Goal: Task Accomplishment & Management: Complete application form

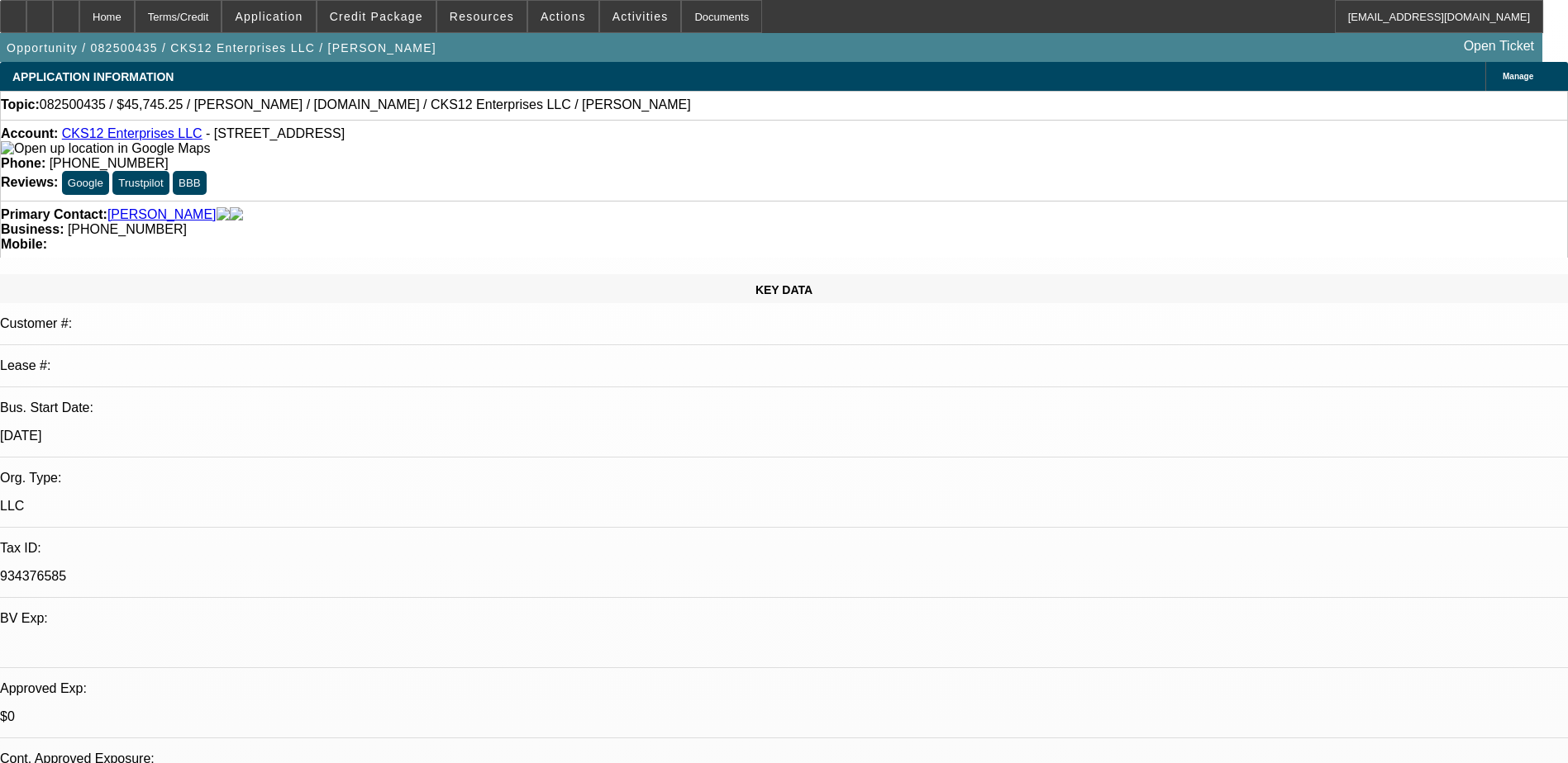
select select "0"
select select "2"
select select "3"
select select "0.1"
select select "4"
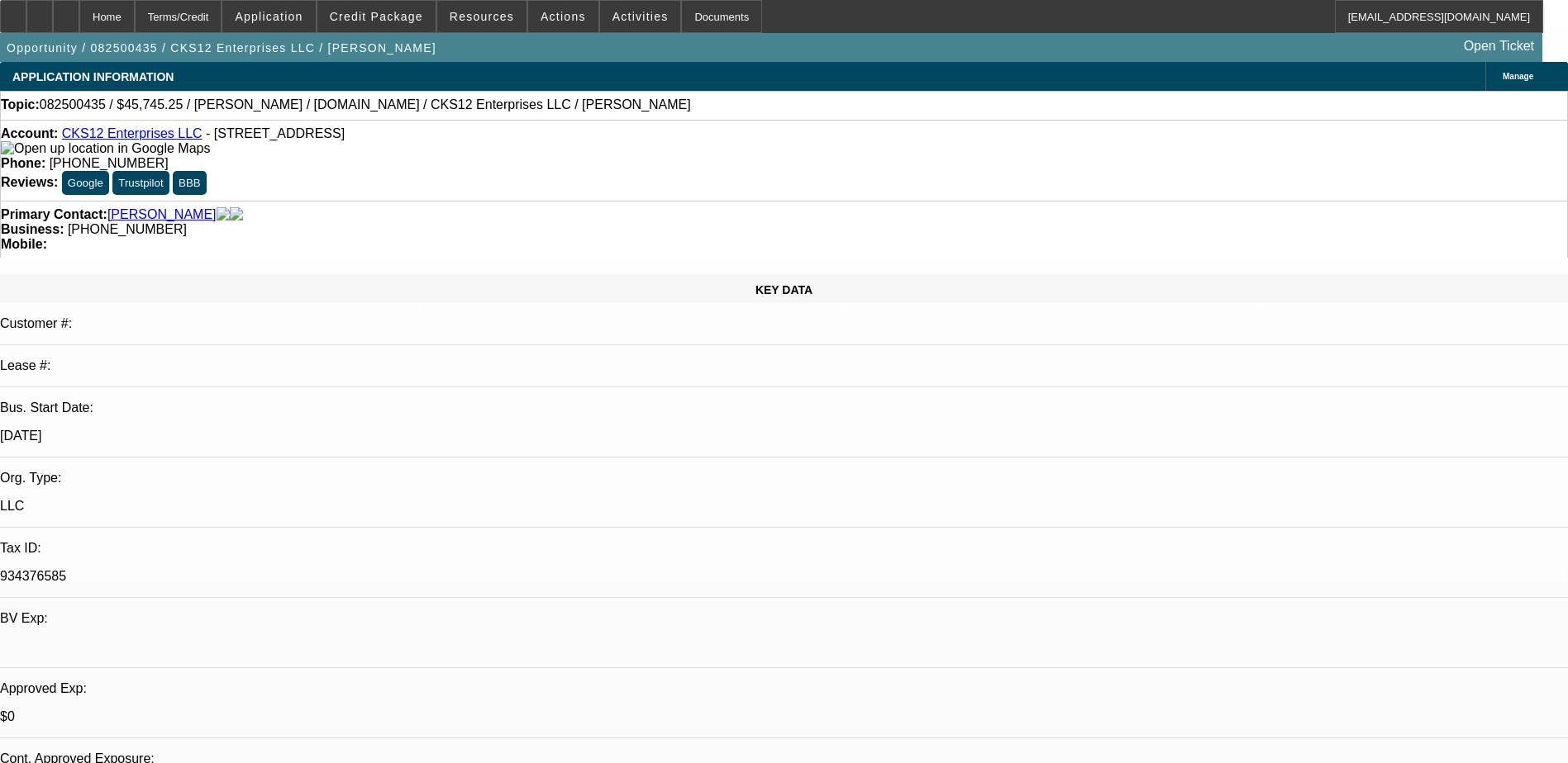
select select "0"
select select "6"
select select "0"
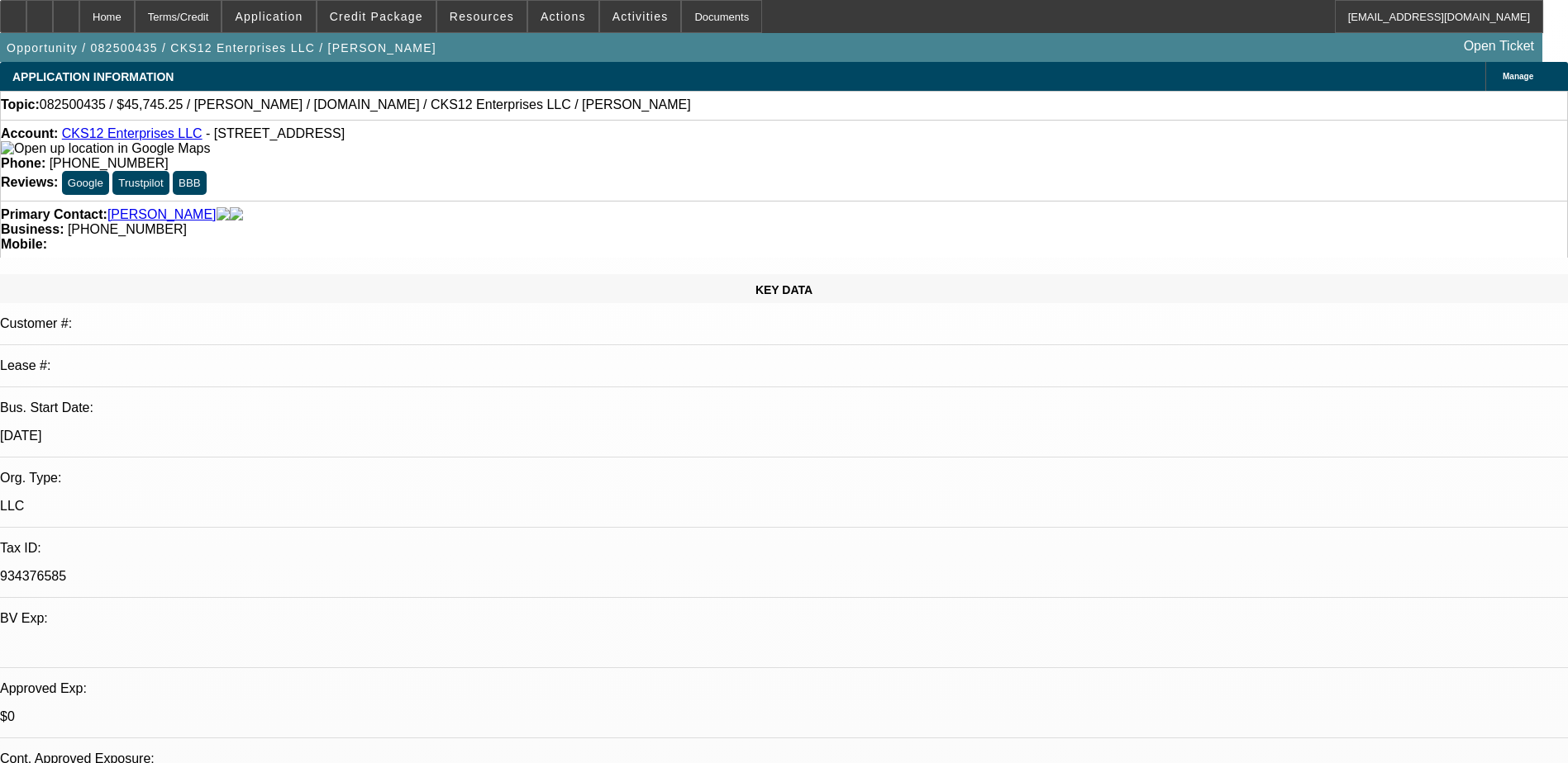
select select "0"
select select "6"
select select "0.1"
select select "0"
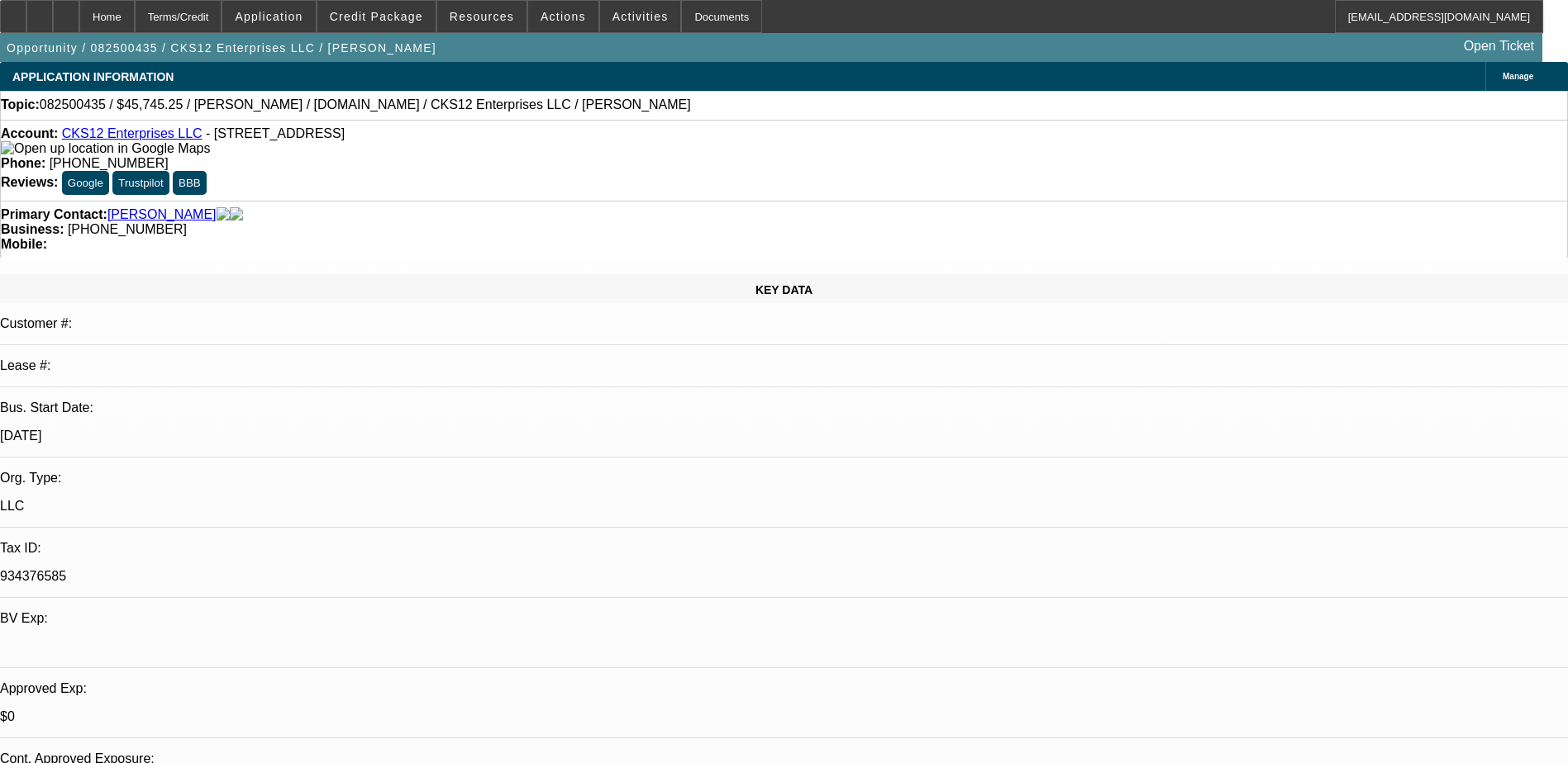
select select "9"
select select "0.1"
select select "6"
click at [79, 13] on div at bounding box center [66, 16] width 26 height 33
select select "0"
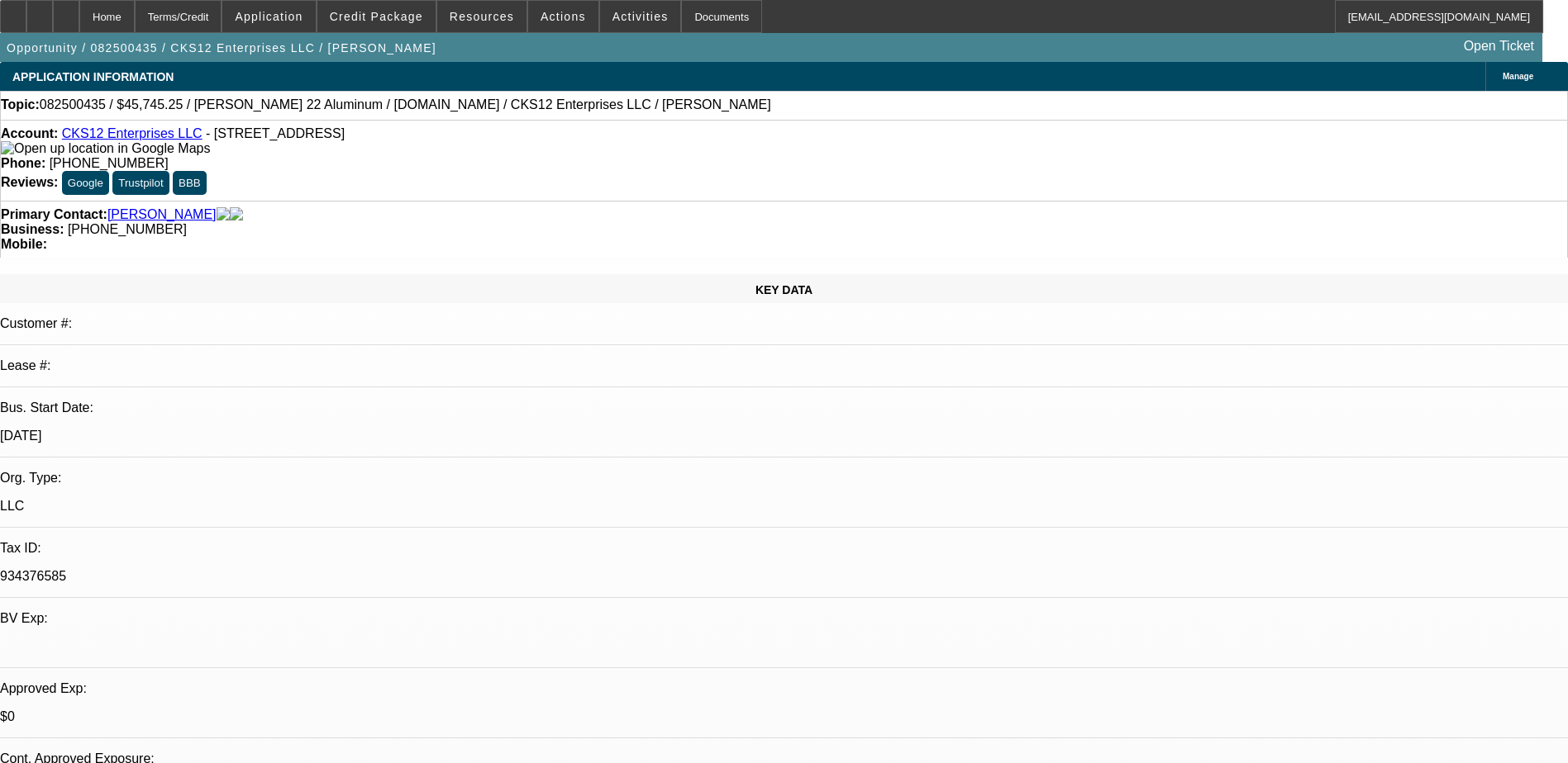
select select "2"
select select "0.1"
select select "0"
select select "2"
select select "0.1"
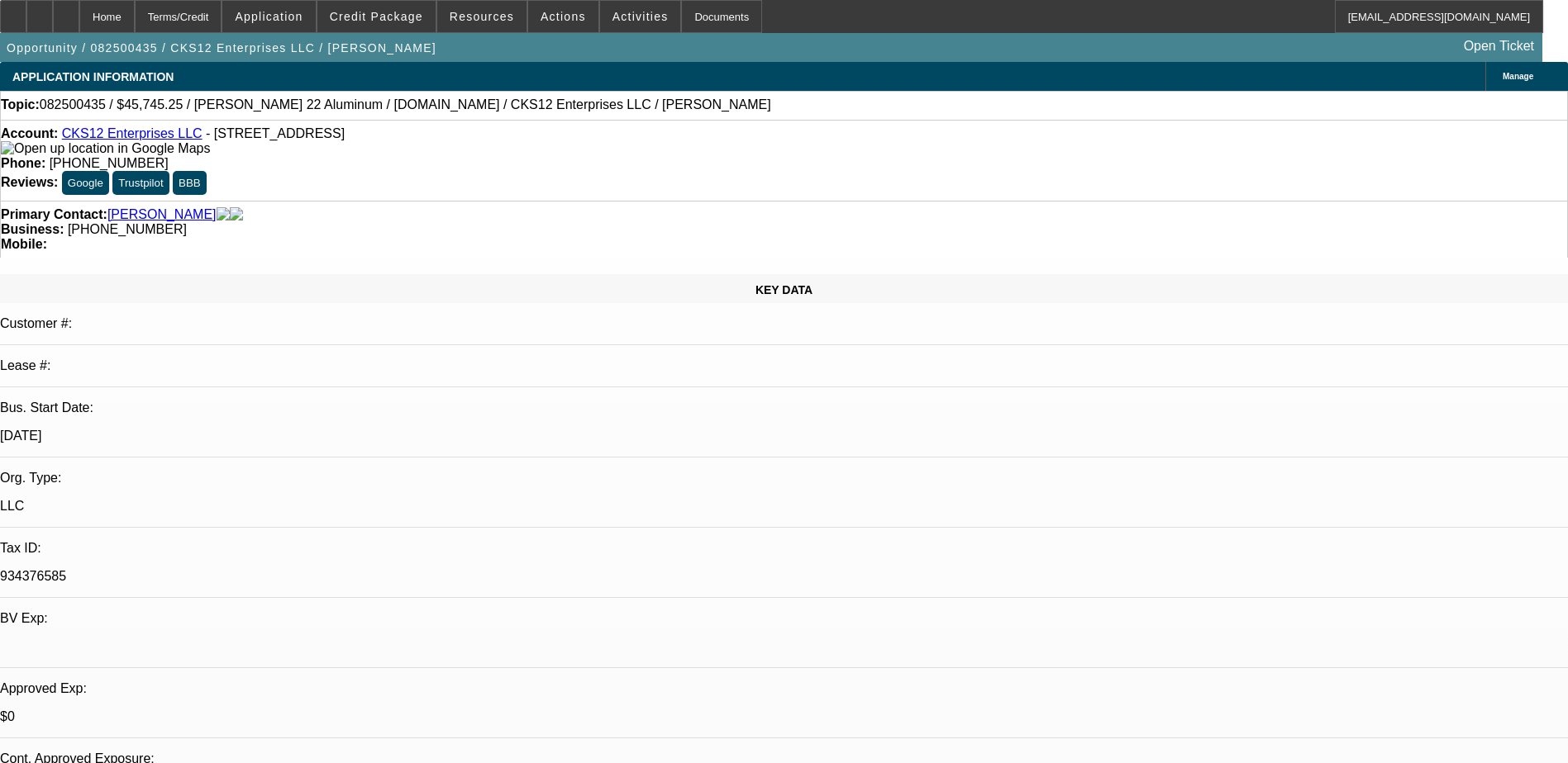
select select "0"
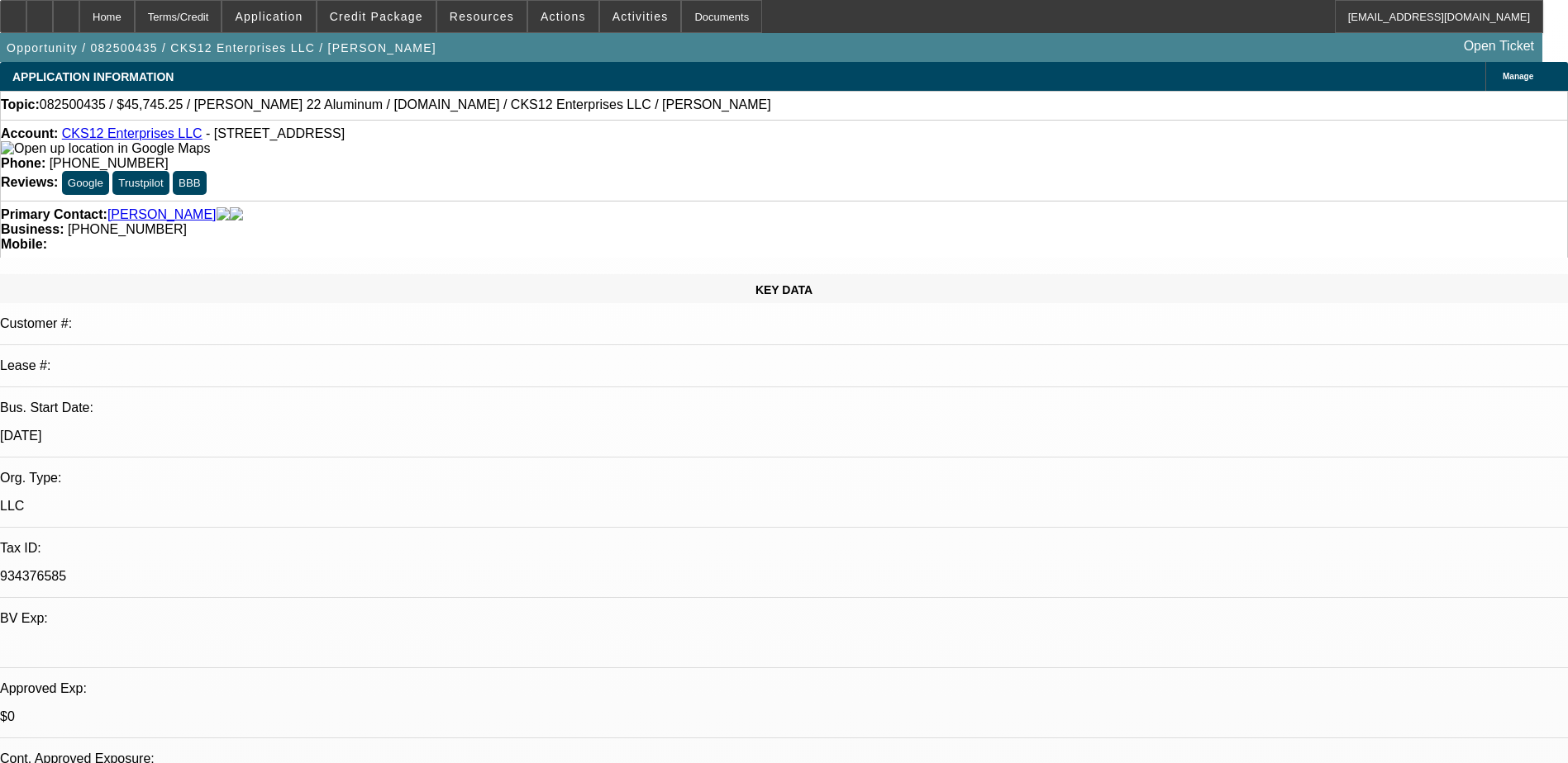
select select "0"
select select "1"
select select "3"
select select "4"
select select "1"
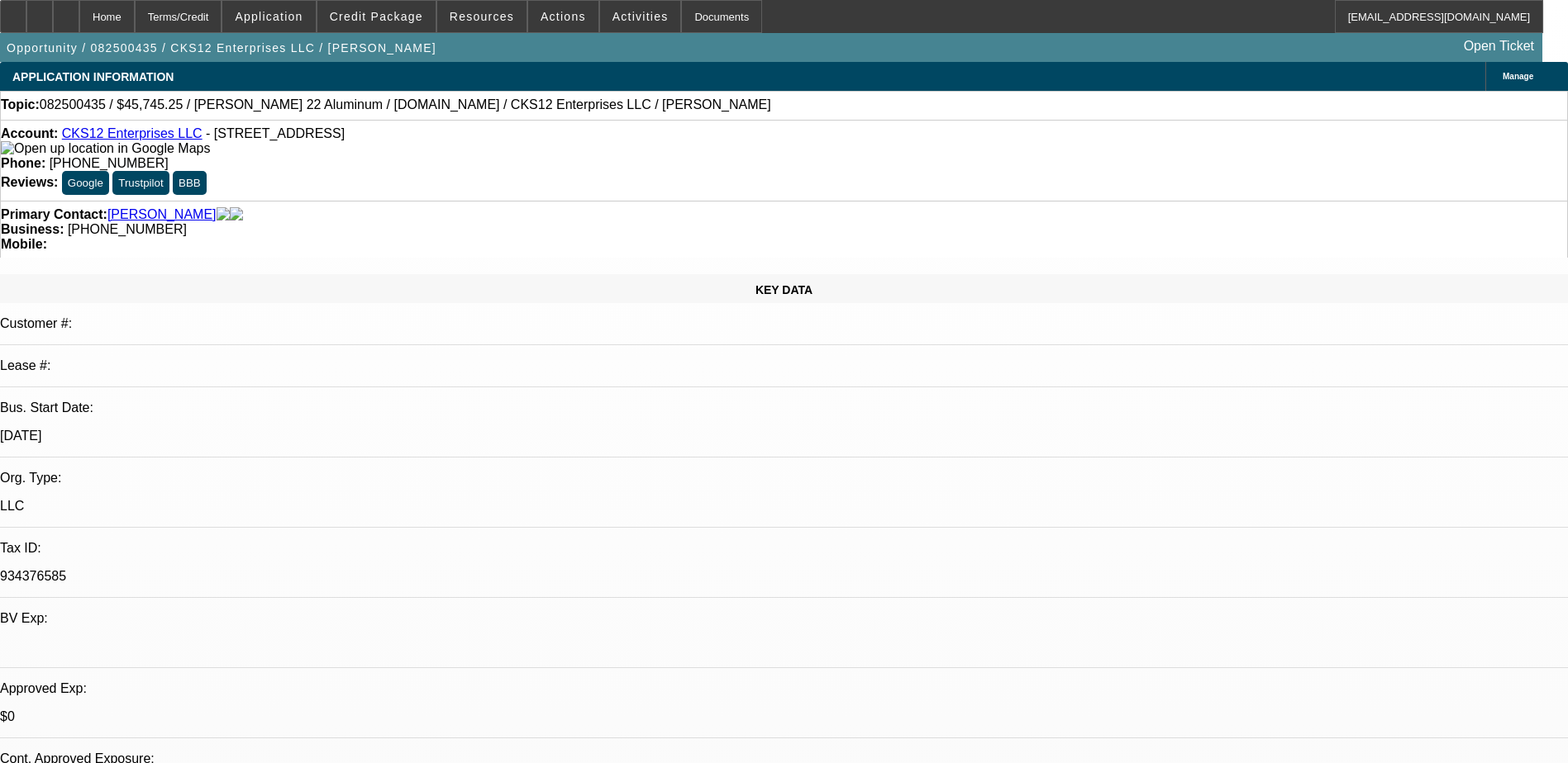
select select "3"
select select "4"
select select "1"
select select "6"
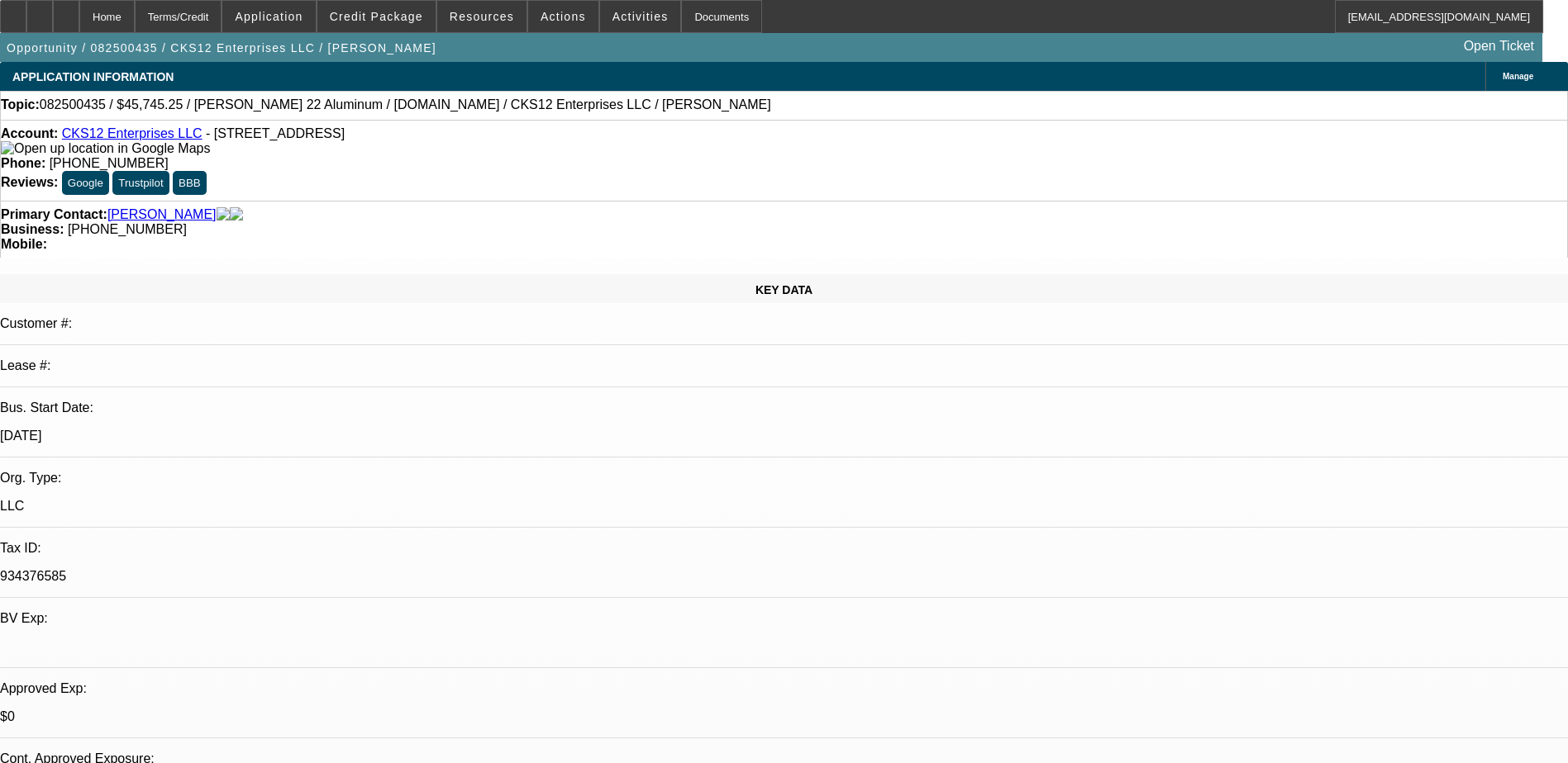
select select "1"
select select "6"
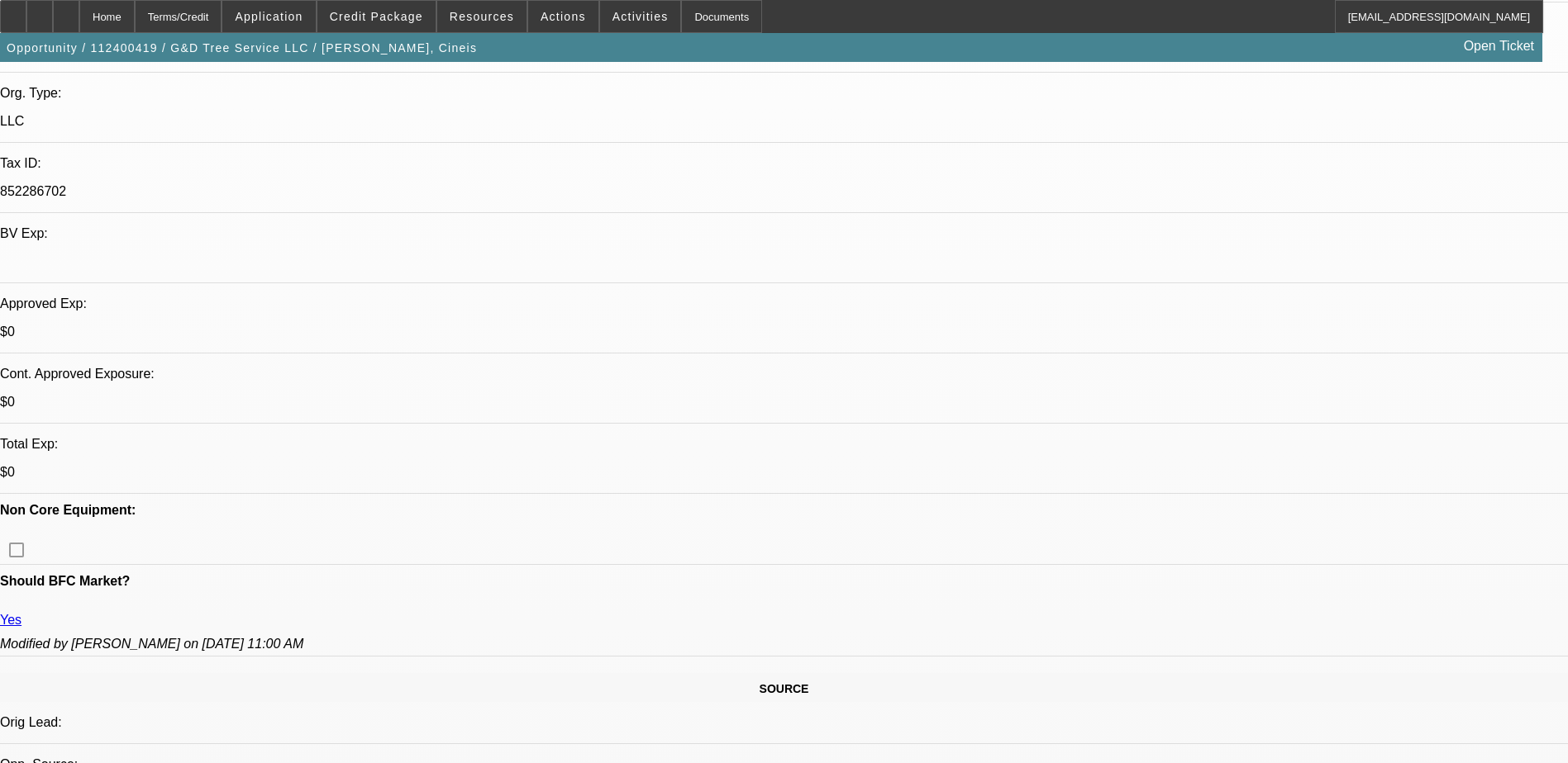
select select "0"
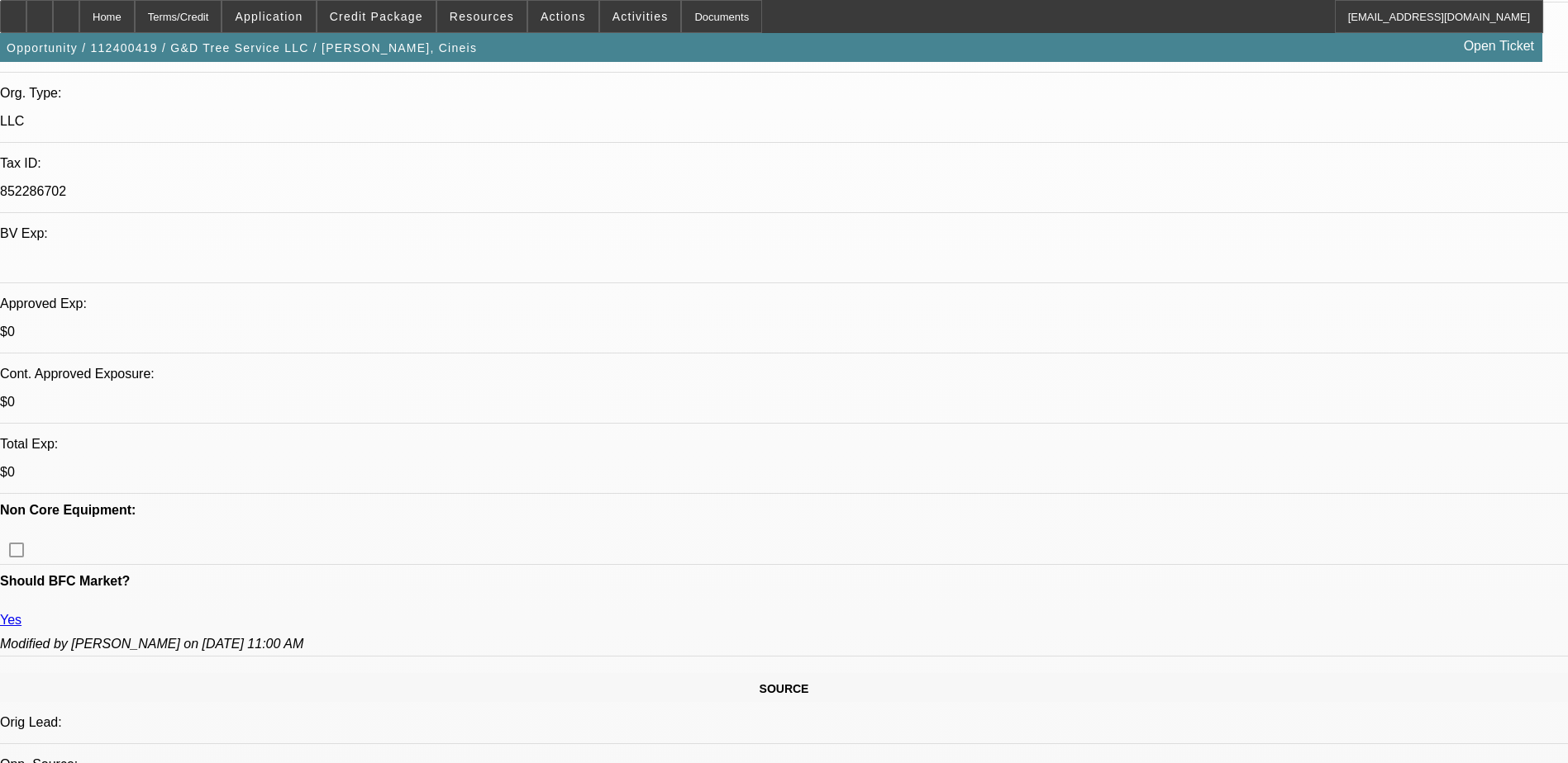
select select "0"
select select "1"
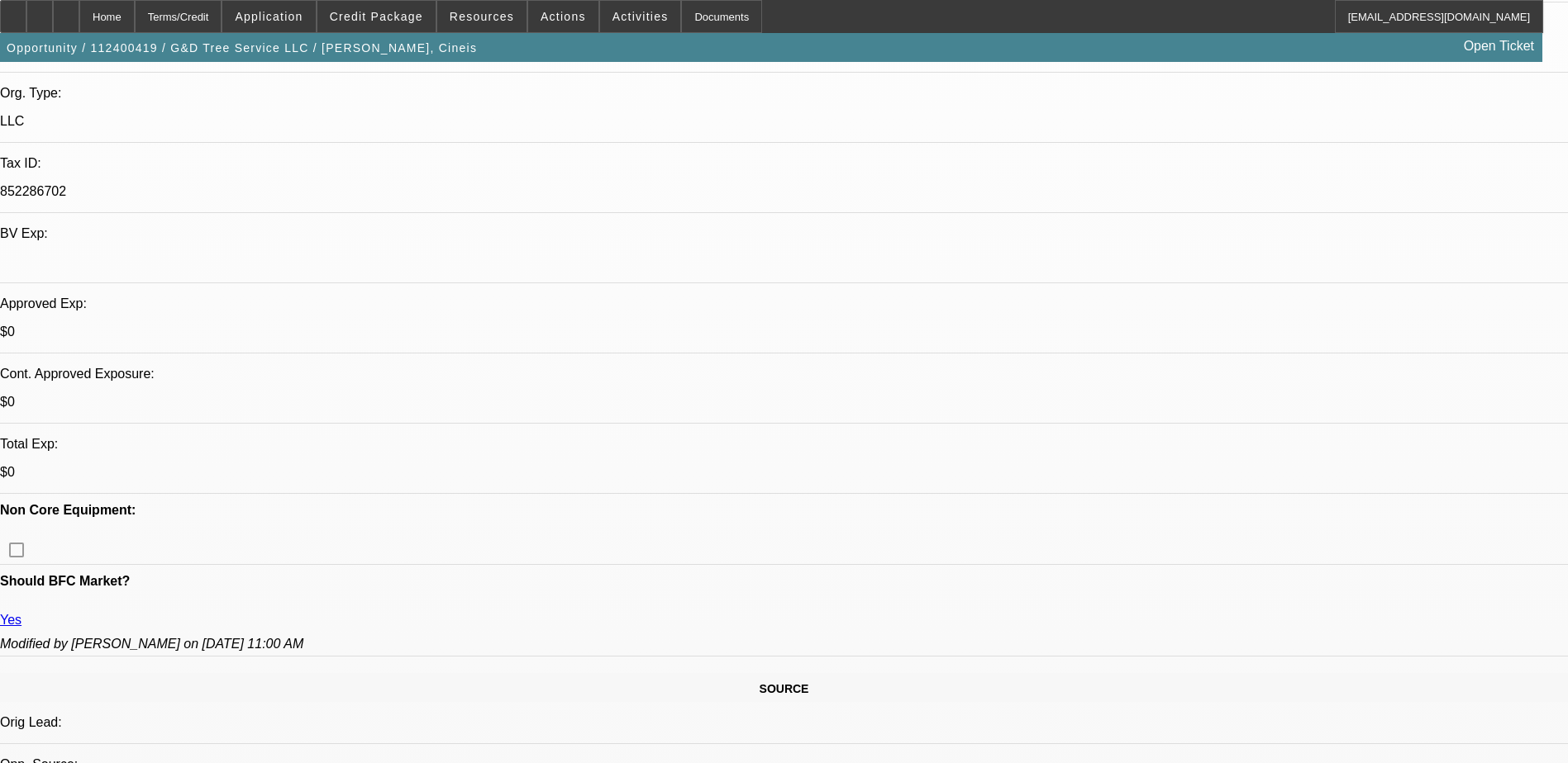
select select "1"
select select "6"
select select "1"
select select "6"
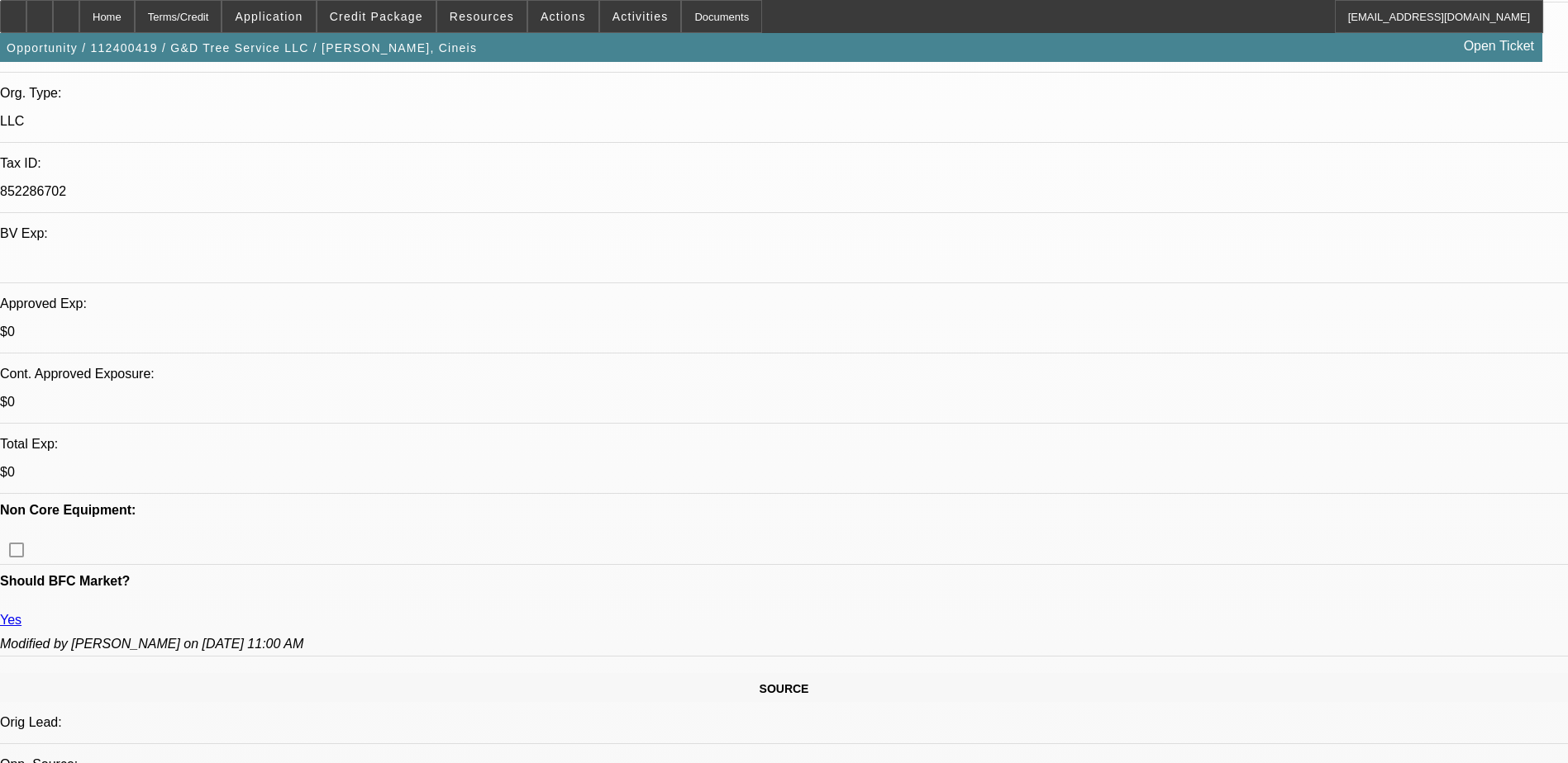
select select "1"
select select "6"
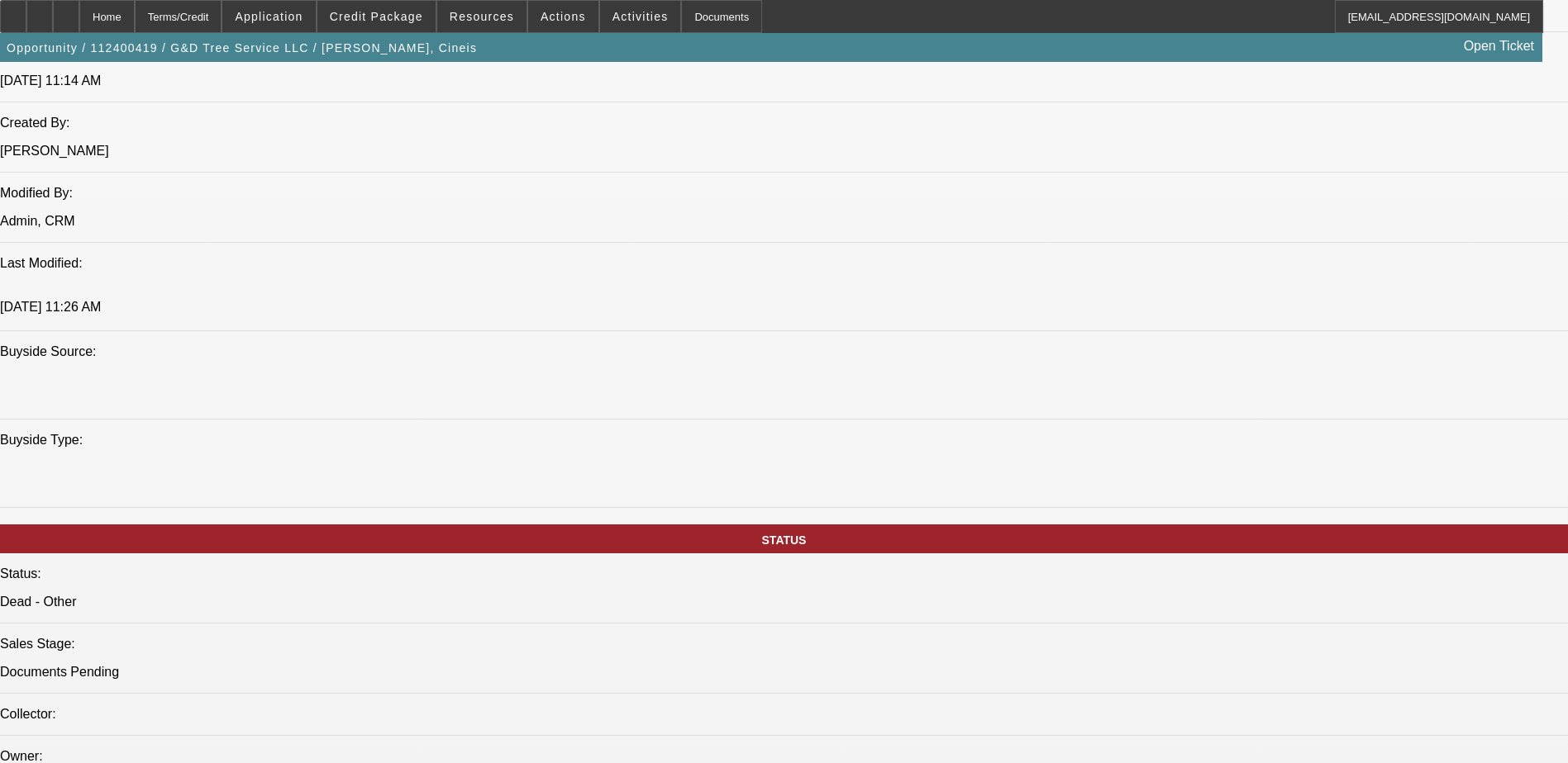
scroll to position [1074, 0]
